Goal: Task Accomplishment & Management: Use online tool/utility

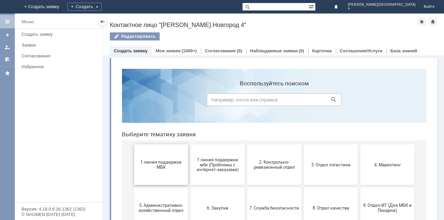
click at [159, 164] on span "1 линия поддержки МБК" at bounding box center [161, 164] width 50 height 10
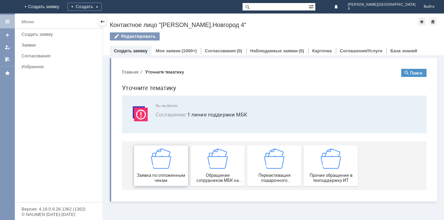
click at [155, 160] on img at bounding box center [161, 158] width 20 height 20
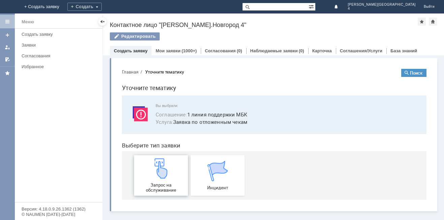
click at [161, 174] on img at bounding box center [161, 168] width 20 height 20
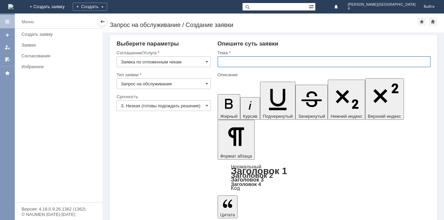
click at [249, 62] on input "text" at bounding box center [324, 61] width 213 height 11
type input "отложенный чек"
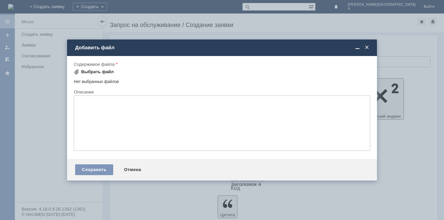
click at [102, 73] on div "Выбрать файл" at bounding box center [97, 71] width 33 height 5
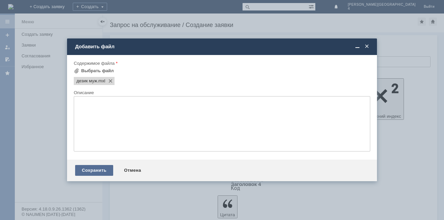
click at [107, 168] on div "Сохранить" at bounding box center [94, 170] width 38 height 11
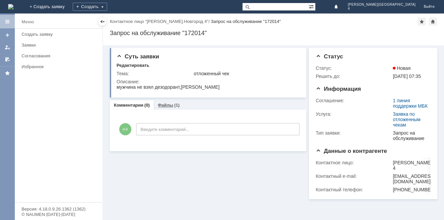
click at [163, 107] on link "Файлы" at bounding box center [165, 104] width 15 height 5
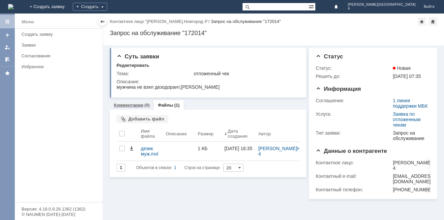
drag, startPoint x: 133, startPoint y: 107, endPoint x: 29, endPoint y: 4, distance: 146.3
click at [133, 107] on link "Комментарии" at bounding box center [129, 104] width 30 height 5
